Goal: Task Accomplishment & Management: Complete application form

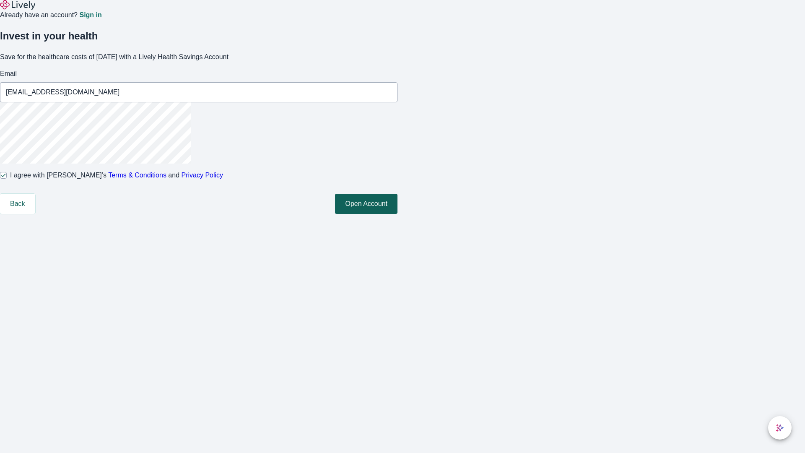
click at [397, 214] on button "Open Account" at bounding box center [366, 204] width 62 height 20
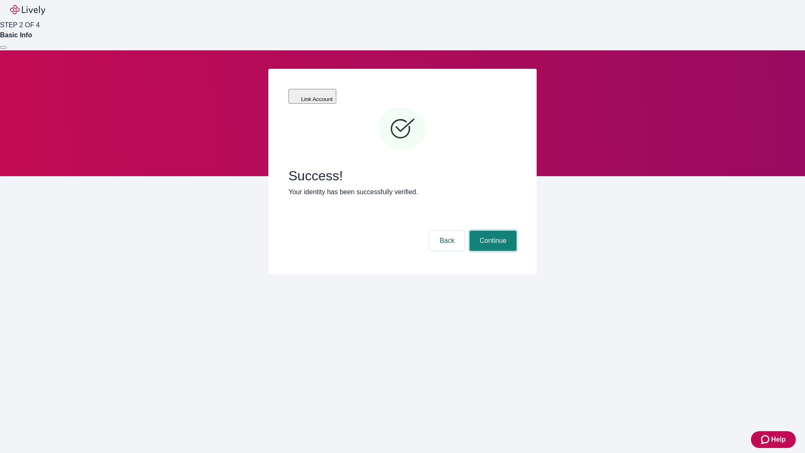
click at [492, 231] on button "Continue" at bounding box center [493, 241] width 47 height 20
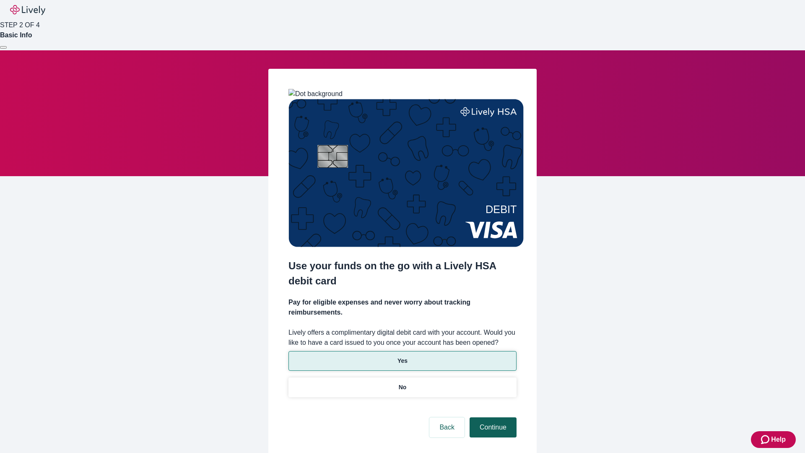
click at [402, 356] on p "Yes" at bounding box center [402, 360] width 10 height 9
click at [492, 417] on button "Continue" at bounding box center [493, 427] width 47 height 20
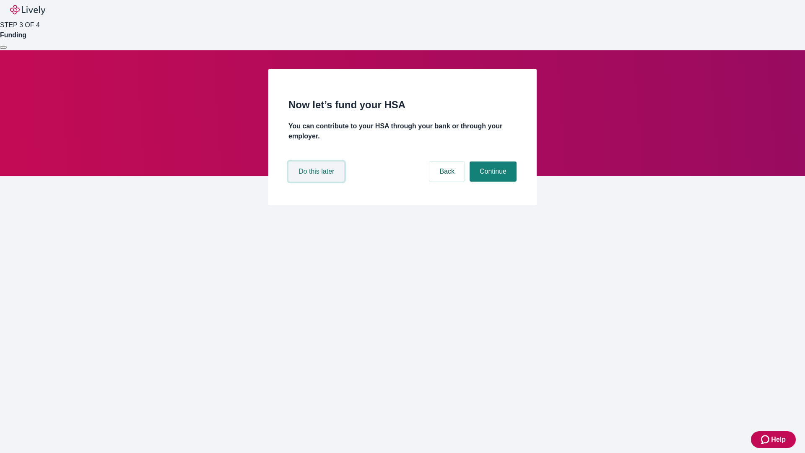
click at [317, 182] on button "Do this later" at bounding box center [316, 171] width 56 height 20
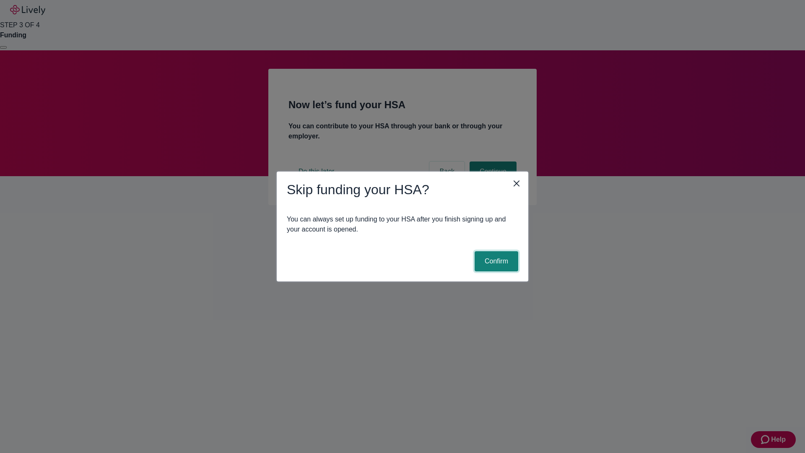
click at [495, 261] on button "Confirm" at bounding box center [497, 261] width 44 height 20
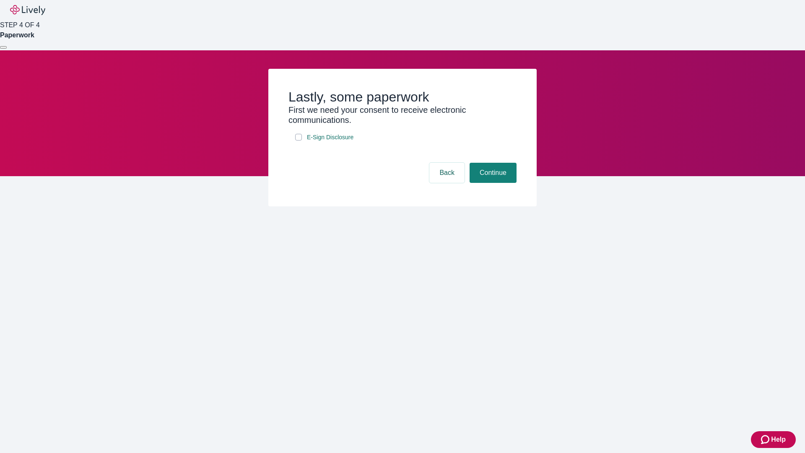
click at [298, 140] on input "E-Sign Disclosure" at bounding box center [298, 137] width 7 height 7
checkbox input "true"
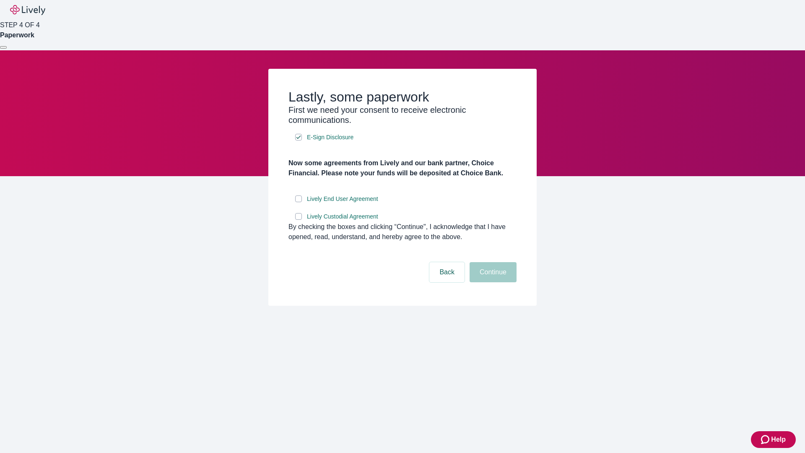
click at [298, 202] on input "Lively End User Agreement" at bounding box center [298, 198] width 7 height 7
checkbox input "true"
click at [298, 220] on input "Lively Custodial Agreement" at bounding box center [298, 216] width 7 height 7
checkbox input "true"
click at [492, 282] on button "Continue" at bounding box center [493, 272] width 47 height 20
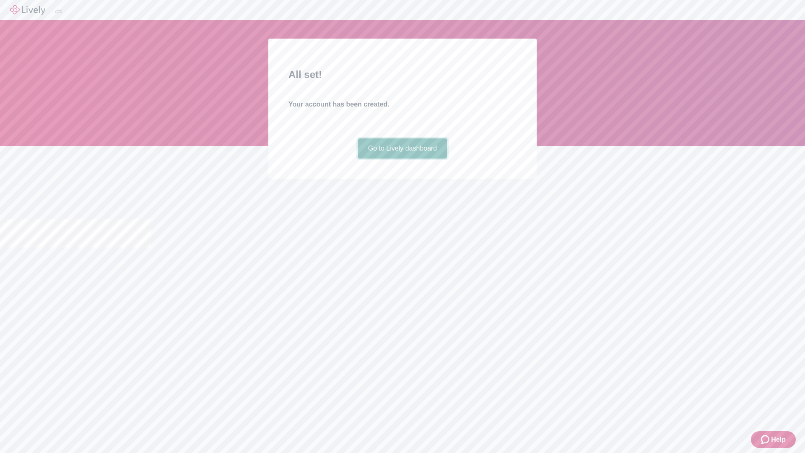
click at [402, 158] on link "Go to Lively dashboard" at bounding box center [402, 148] width 89 height 20
